Goal: Information Seeking & Learning: Learn about a topic

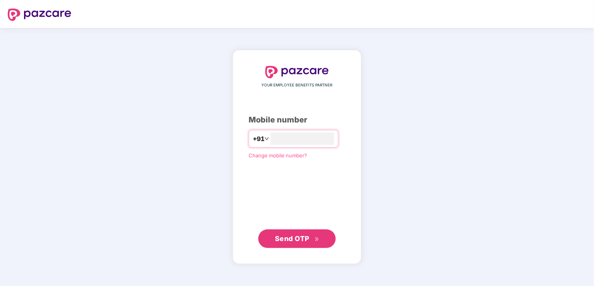
type input "**********"
click at [281, 234] on span "Send OTP" at bounding box center [292, 238] width 34 height 8
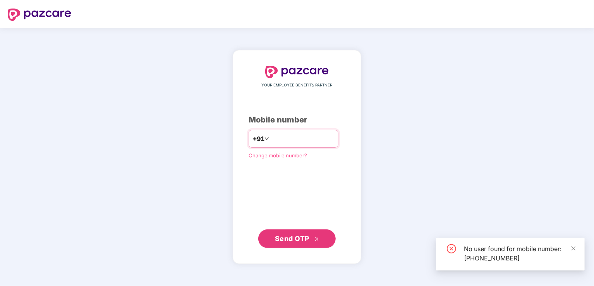
click at [293, 140] on input "**********" at bounding box center [302, 138] width 63 height 12
click at [273, 140] on input "**********" at bounding box center [302, 138] width 63 height 12
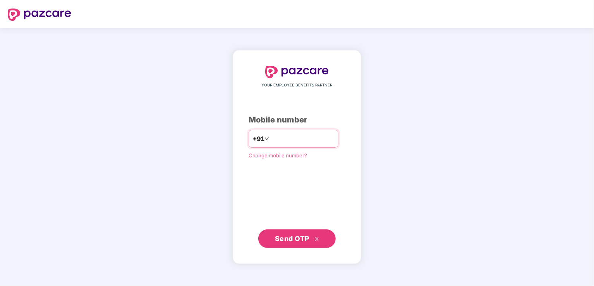
drag, startPoint x: 300, startPoint y: 140, endPoint x: 263, endPoint y: 139, distance: 37.2
click at [271, 139] on input "**********" at bounding box center [302, 138] width 63 height 12
type input "**********"
click at [298, 240] on span "Send OTP" at bounding box center [292, 238] width 34 height 8
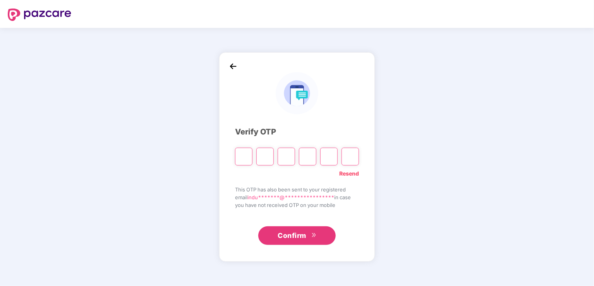
type input "*"
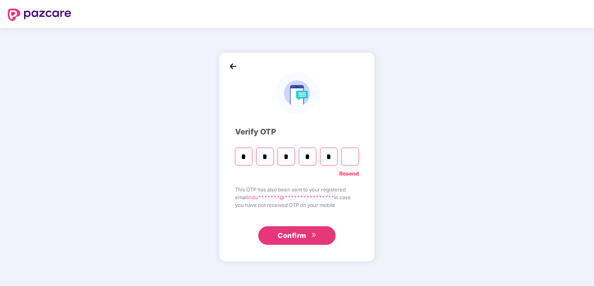
type input "*"
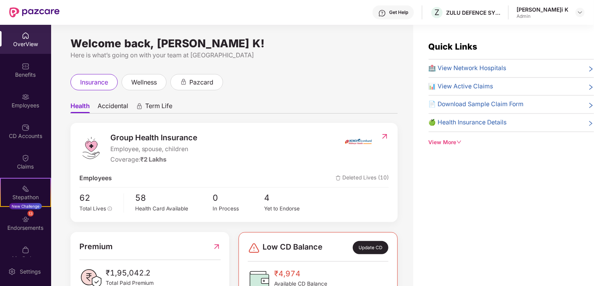
scroll to position [31, 0]
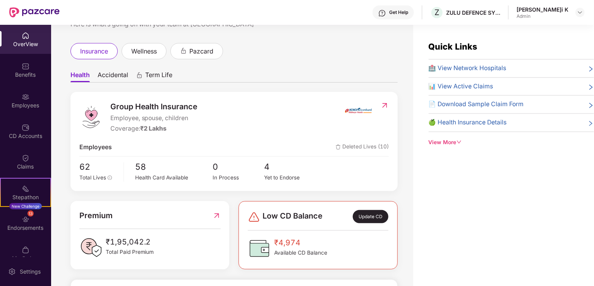
click at [30, 39] on div "OverView" at bounding box center [25, 39] width 51 height 29
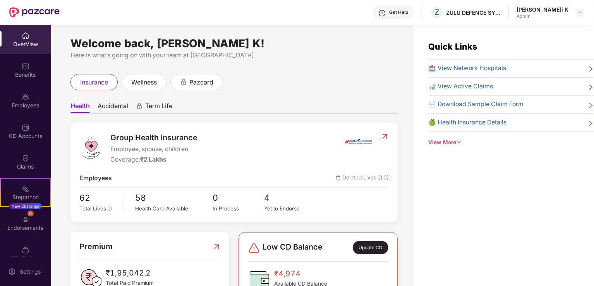
click at [23, 40] on div "OverView" at bounding box center [25, 44] width 51 height 8
click at [28, 72] on div "Benefits" at bounding box center [25, 75] width 51 height 8
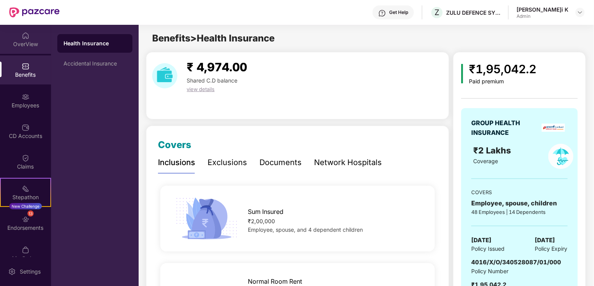
click at [18, 37] on div "OverView" at bounding box center [25, 39] width 51 height 29
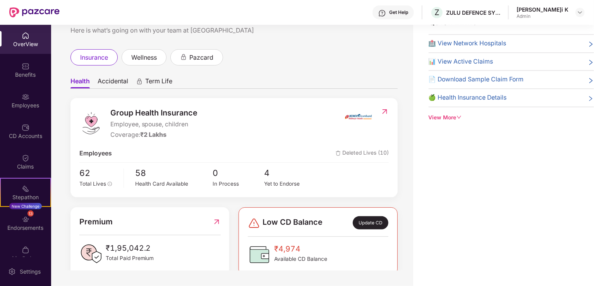
click at [461, 41] on span "🏥 View Network Hospitals" at bounding box center [468, 44] width 78 height 10
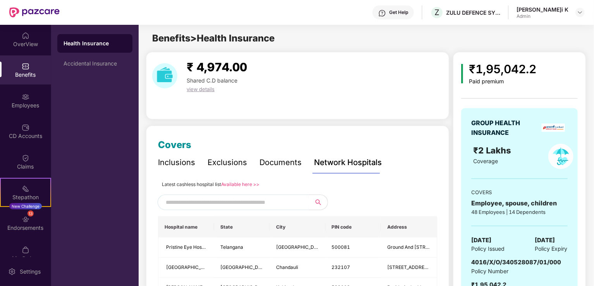
click at [266, 198] on input "text" at bounding box center [232, 202] width 132 height 12
drag, startPoint x: 195, startPoint y: 199, endPoint x: 153, endPoint y: 204, distance: 42.4
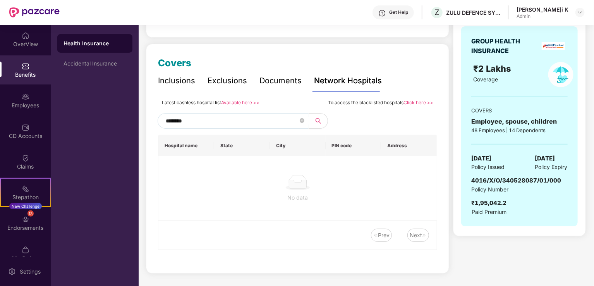
scroll to position [76, 0]
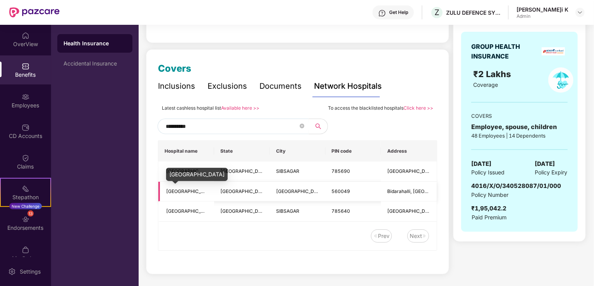
type input "**********"
click at [176, 190] on span "[GEOGRAPHIC_DATA]" at bounding box center [190, 191] width 48 height 6
click at [177, 191] on span "[GEOGRAPHIC_DATA]" at bounding box center [190, 191] width 48 height 6
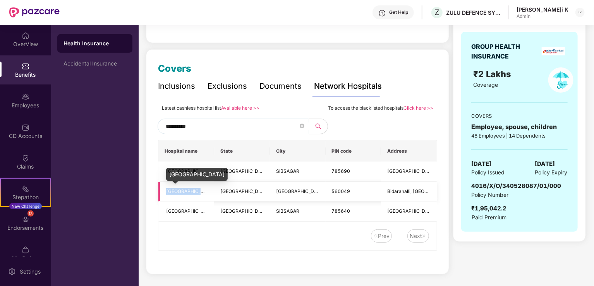
click at [177, 191] on span "[GEOGRAPHIC_DATA]" at bounding box center [190, 191] width 48 height 6
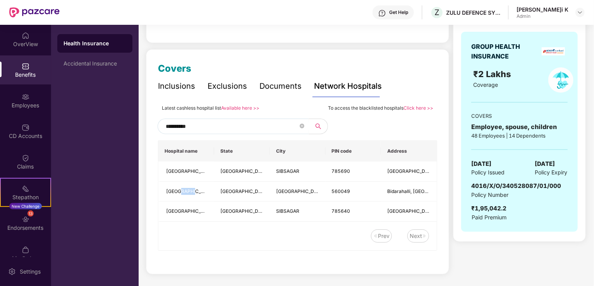
click at [240, 106] on link "Available here >>" at bounding box center [240, 108] width 38 height 6
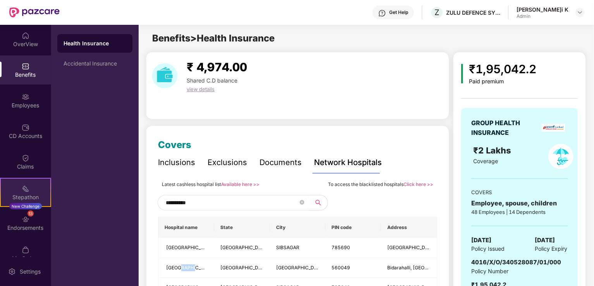
scroll to position [13, 0]
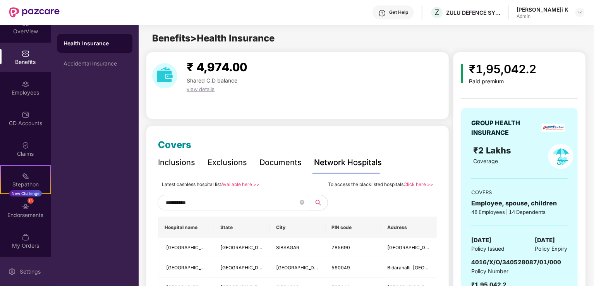
click at [18, 273] on div "Settings" at bounding box center [30, 272] width 26 height 8
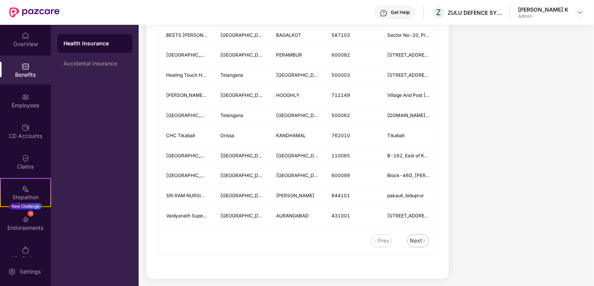
scroll to position [1016, 0]
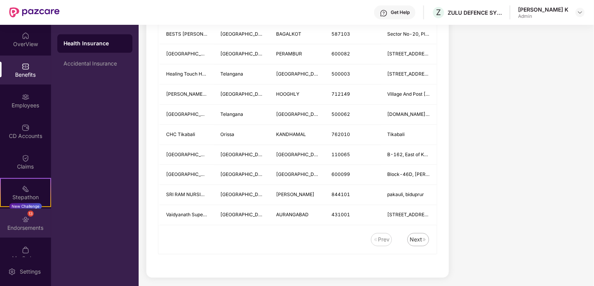
click at [19, 224] on div "Endorsements" at bounding box center [25, 228] width 51 height 8
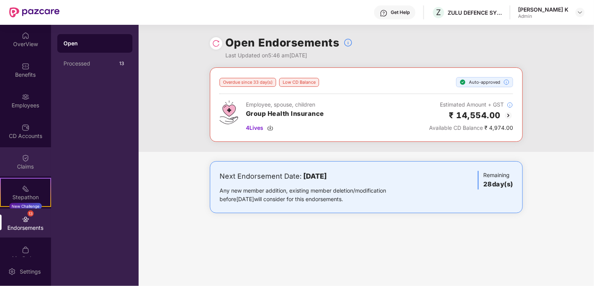
click at [22, 163] on div "Claims" at bounding box center [25, 167] width 51 height 8
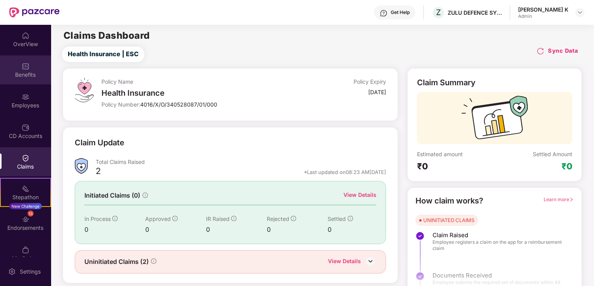
click at [23, 78] on div "Benefits" at bounding box center [25, 75] width 51 height 8
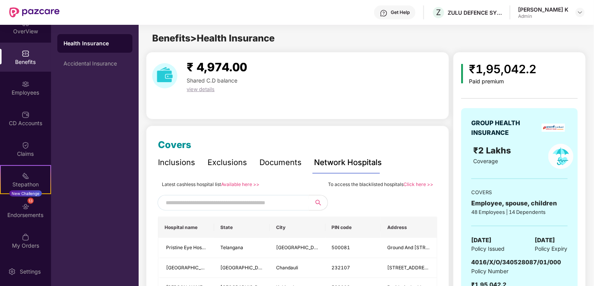
click at [180, 165] on div "Inclusions" at bounding box center [176, 162] width 37 height 12
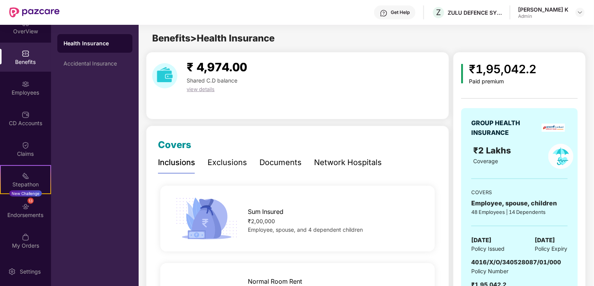
click at [220, 158] on div "Exclusions" at bounding box center [227, 162] width 39 height 12
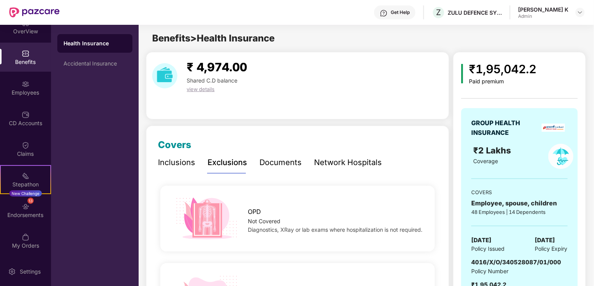
click at [277, 163] on div "Documents" at bounding box center [280, 162] width 42 height 12
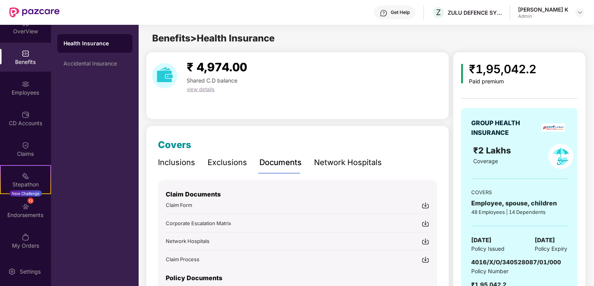
click at [341, 163] on div "Network Hospitals" at bounding box center [348, 162] width 68 height 12
